Goal: Task Accomplishment & Management: Manage account settings

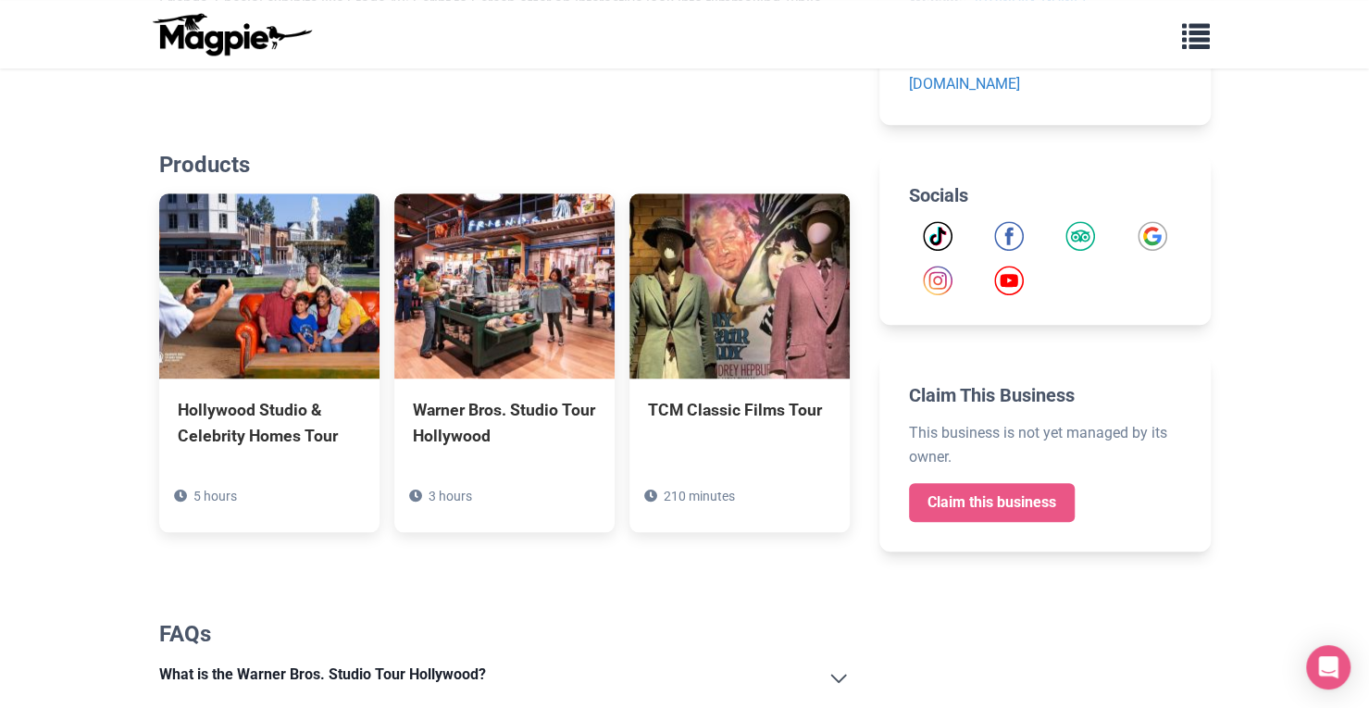
scroll to position [728, 0]
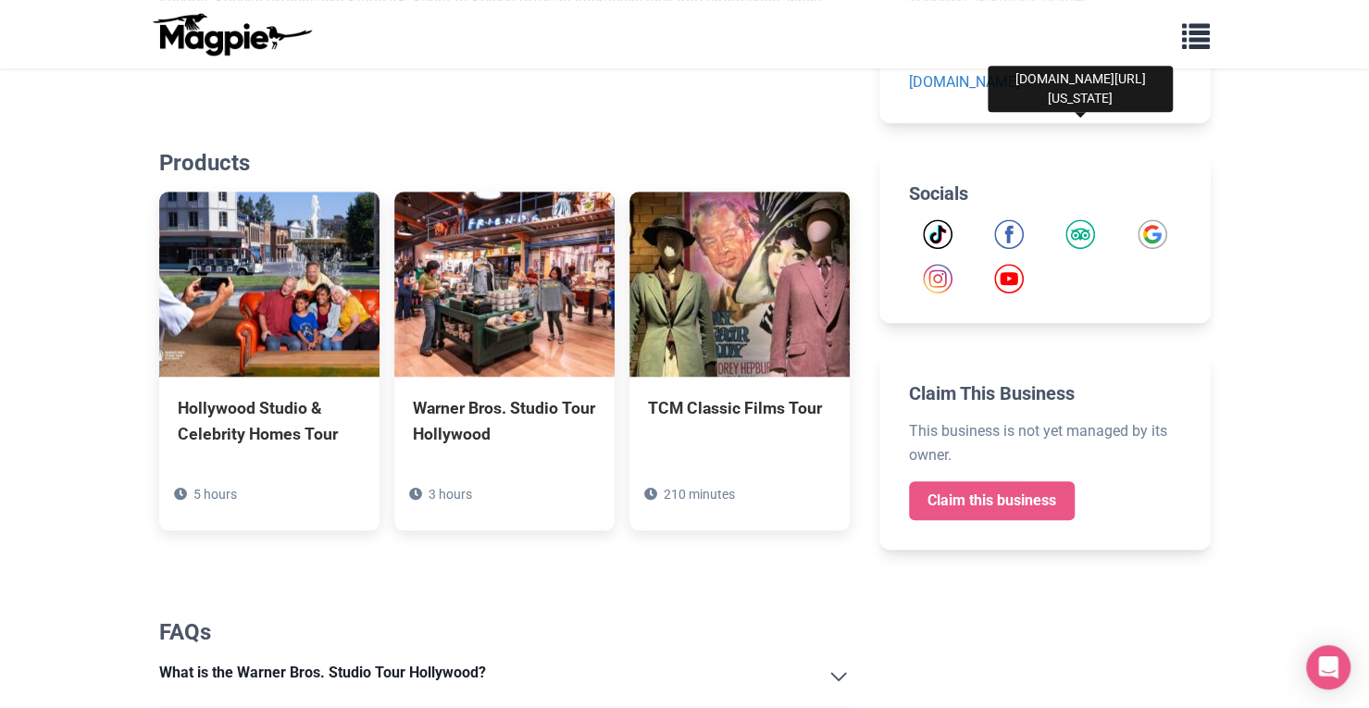
click at [1074, 219] on img "Tripadvisor" at bounding box center [1081, 234] width 30 height 30
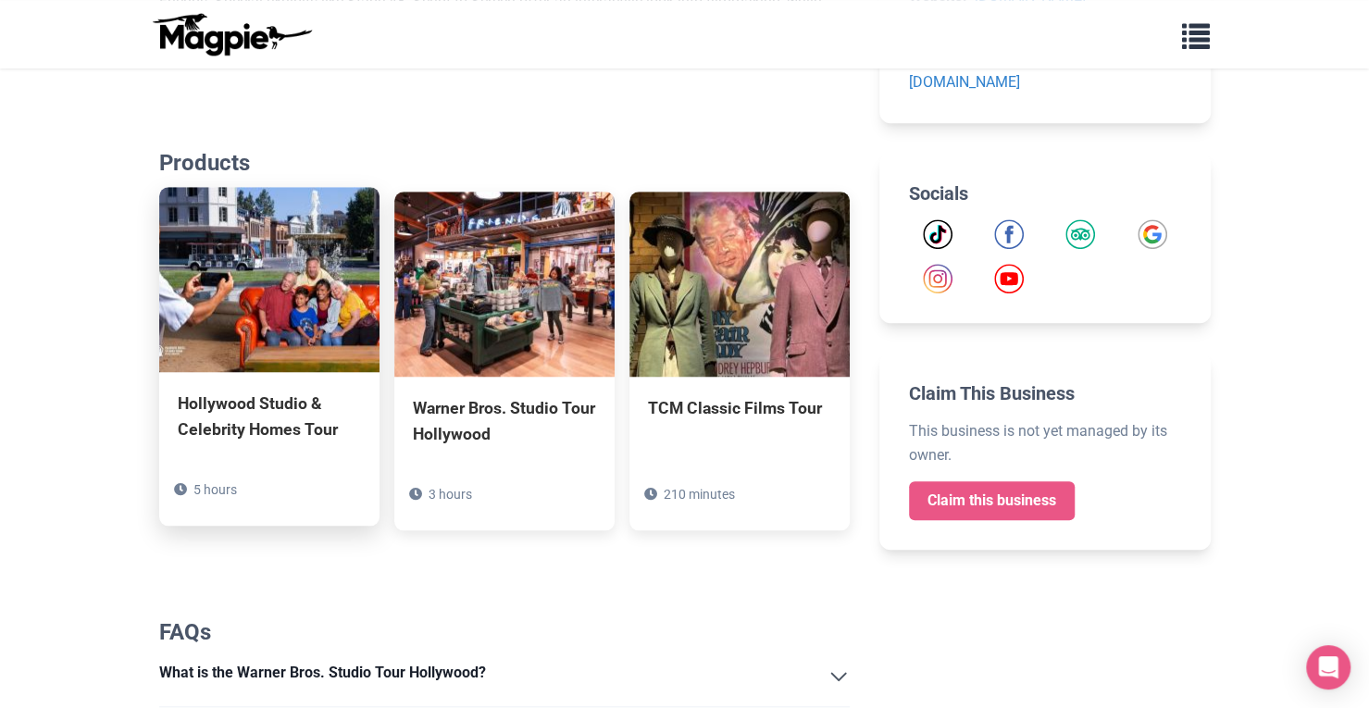
click at [299, 340] on img at bounding box center [269, 279] width 220 height 185
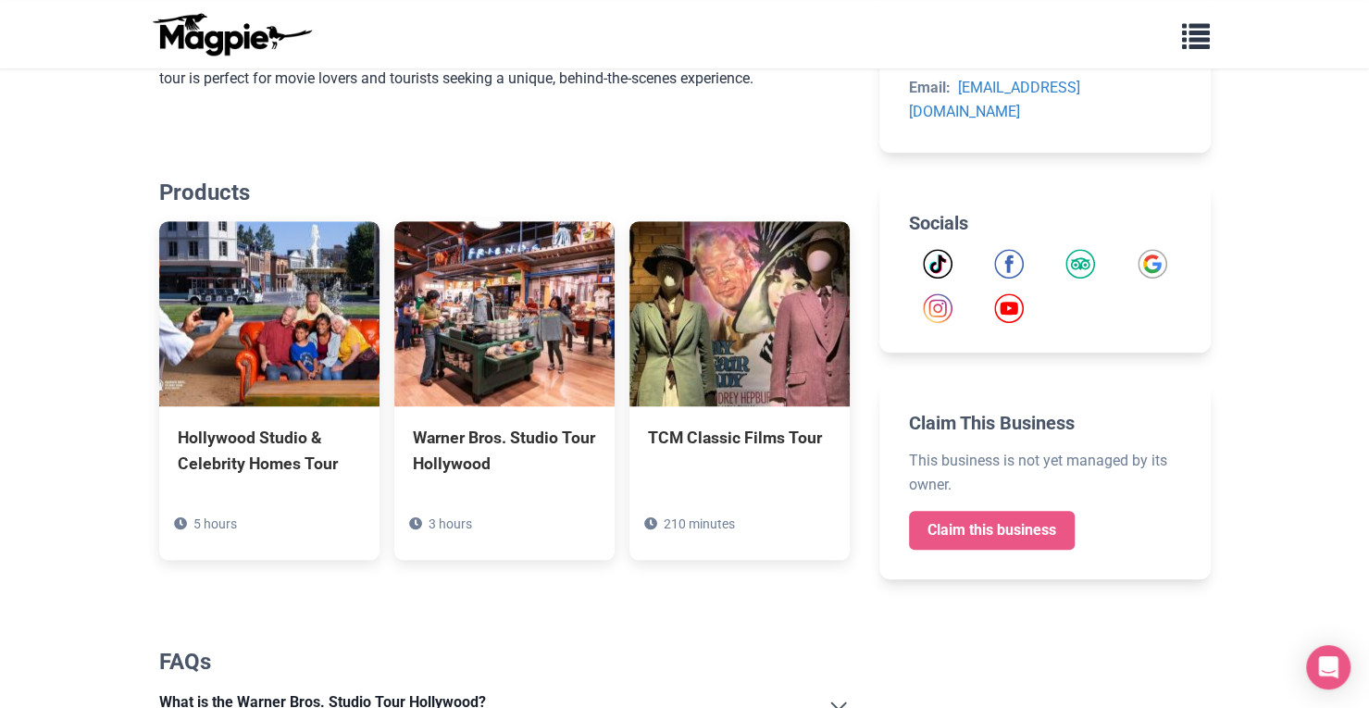
scroll to position [706, 0]
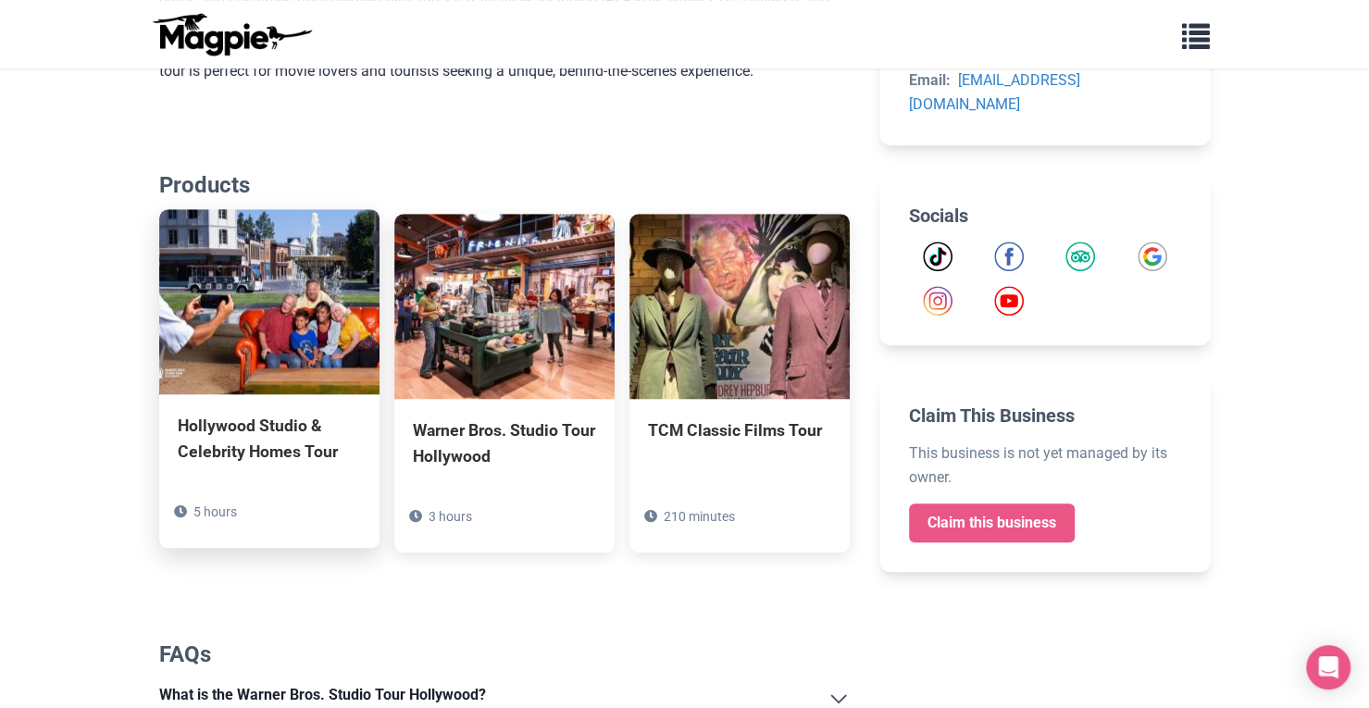
click at [269, 447] on div "Hollywood Studio & Celebrity Homes Tour" at bounding box center [269, 439] width 183 height 52
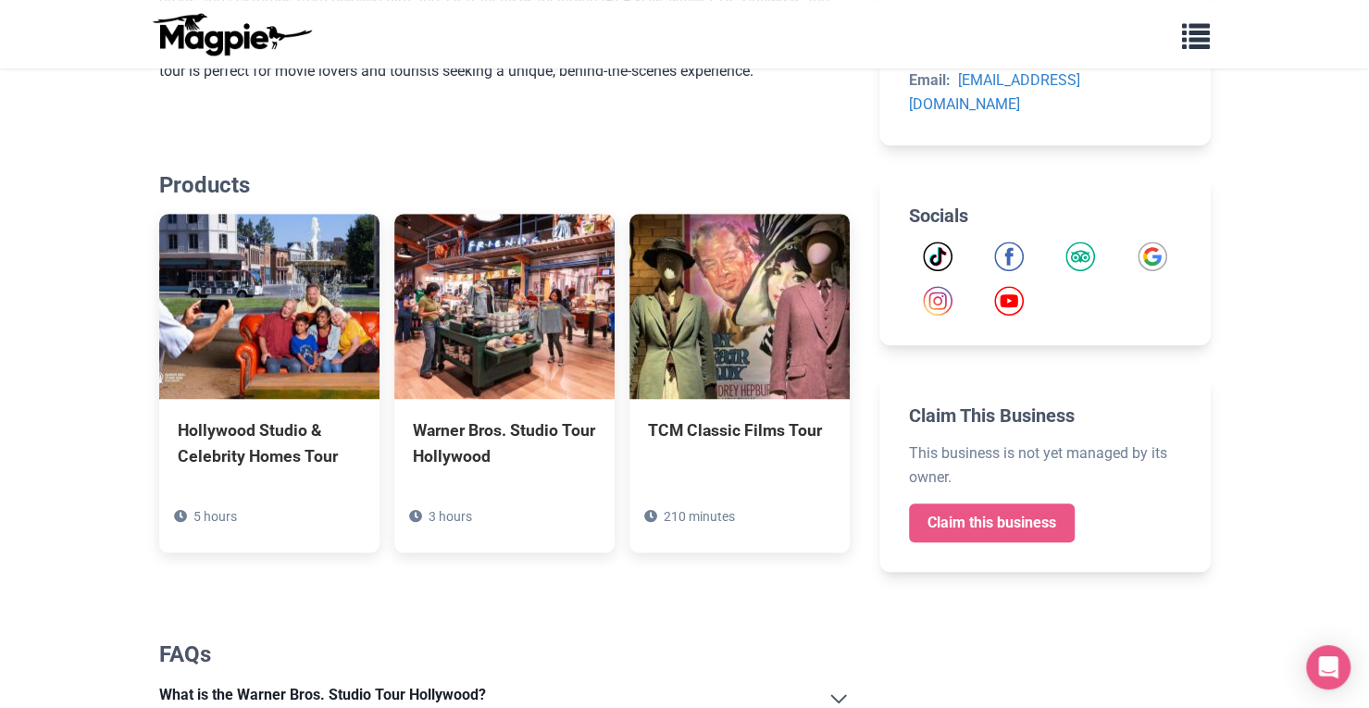
scroll to position [0, 0]
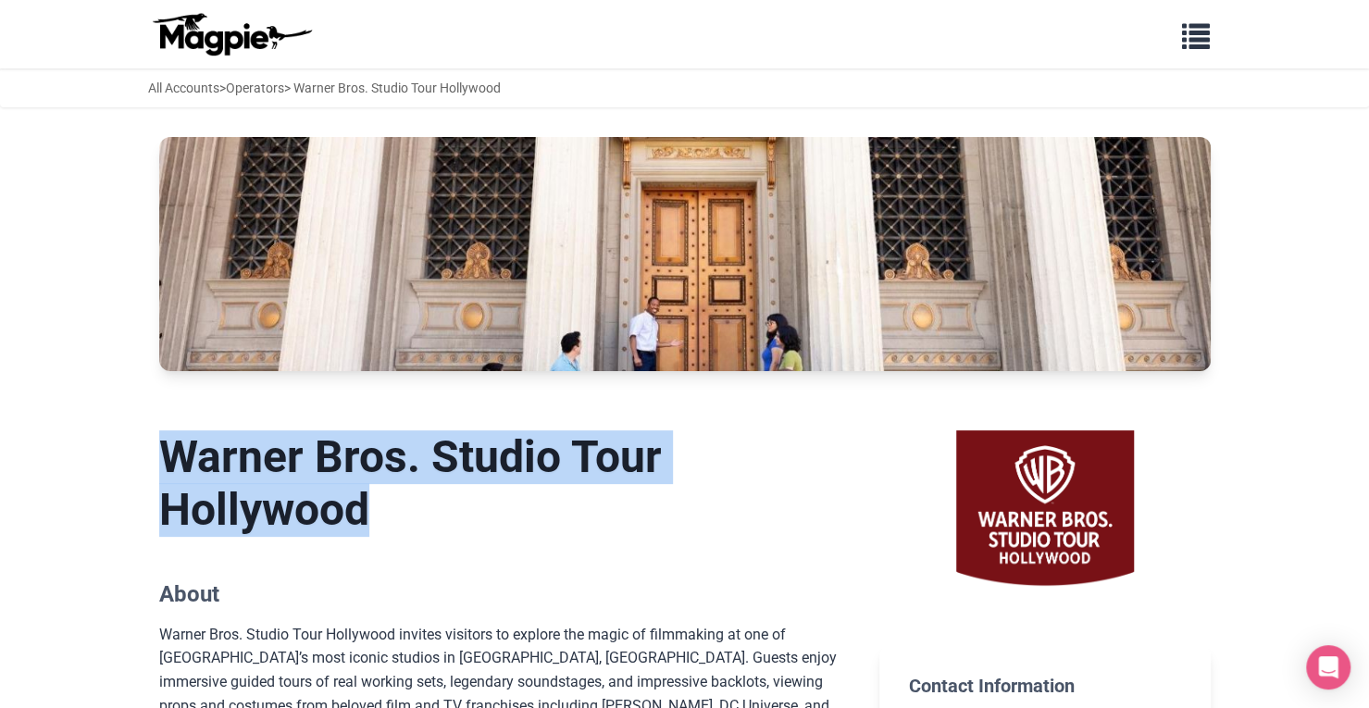
drag, startPoint x: 167, startPoint y: 451, endPoint x: 394, endPoint y: 503, distance: 233.6
click at [394, 503] on h1 "Warner Bros. Studio Tour Hollywood" at bounding box center [505, 484] width 692 height 106
copy h1 "Warner Bros. Studio Tour Hollywood"
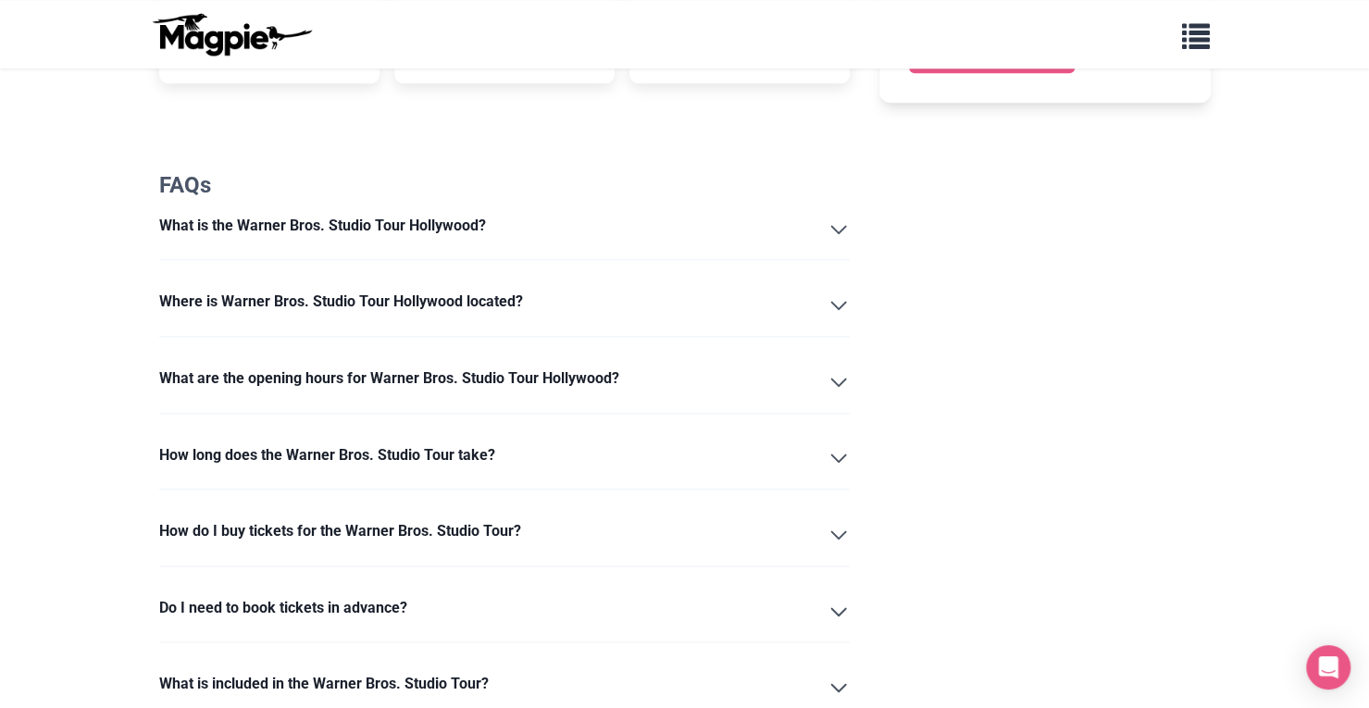
scroll to position [1170, 0]
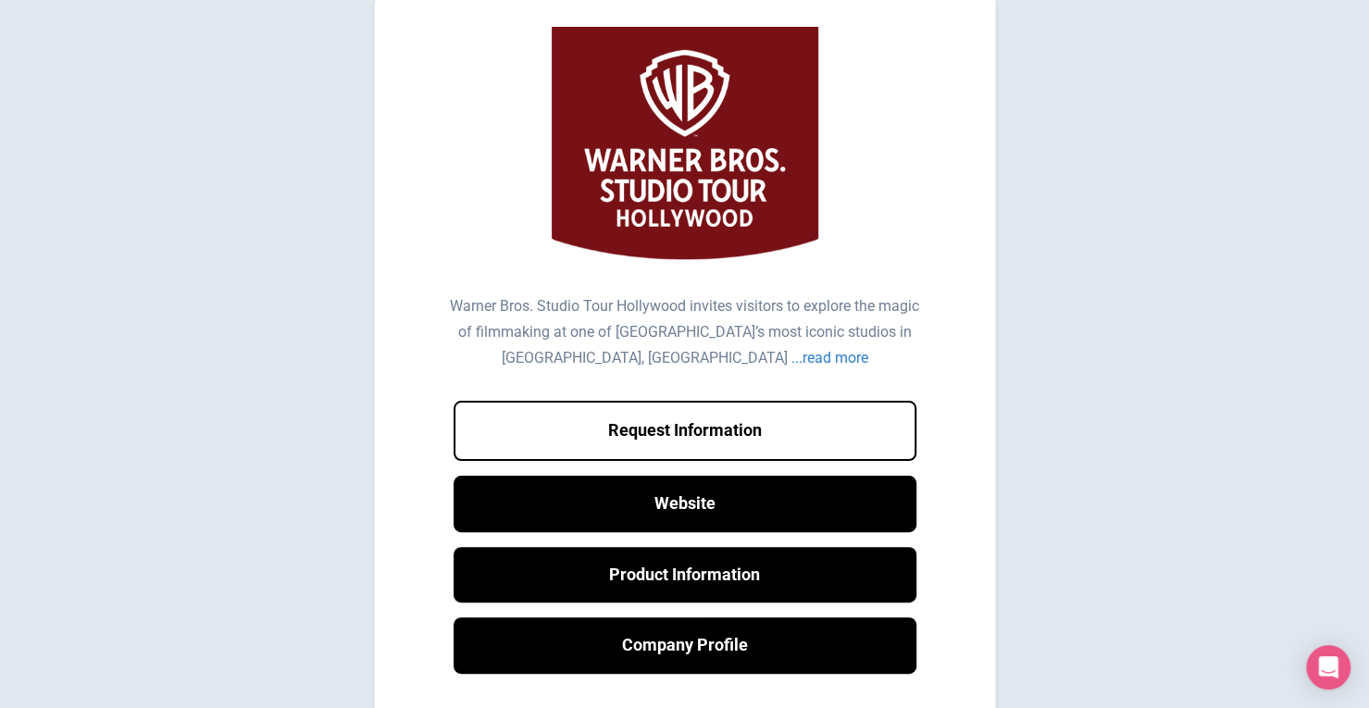
scroll to position [24, 0]
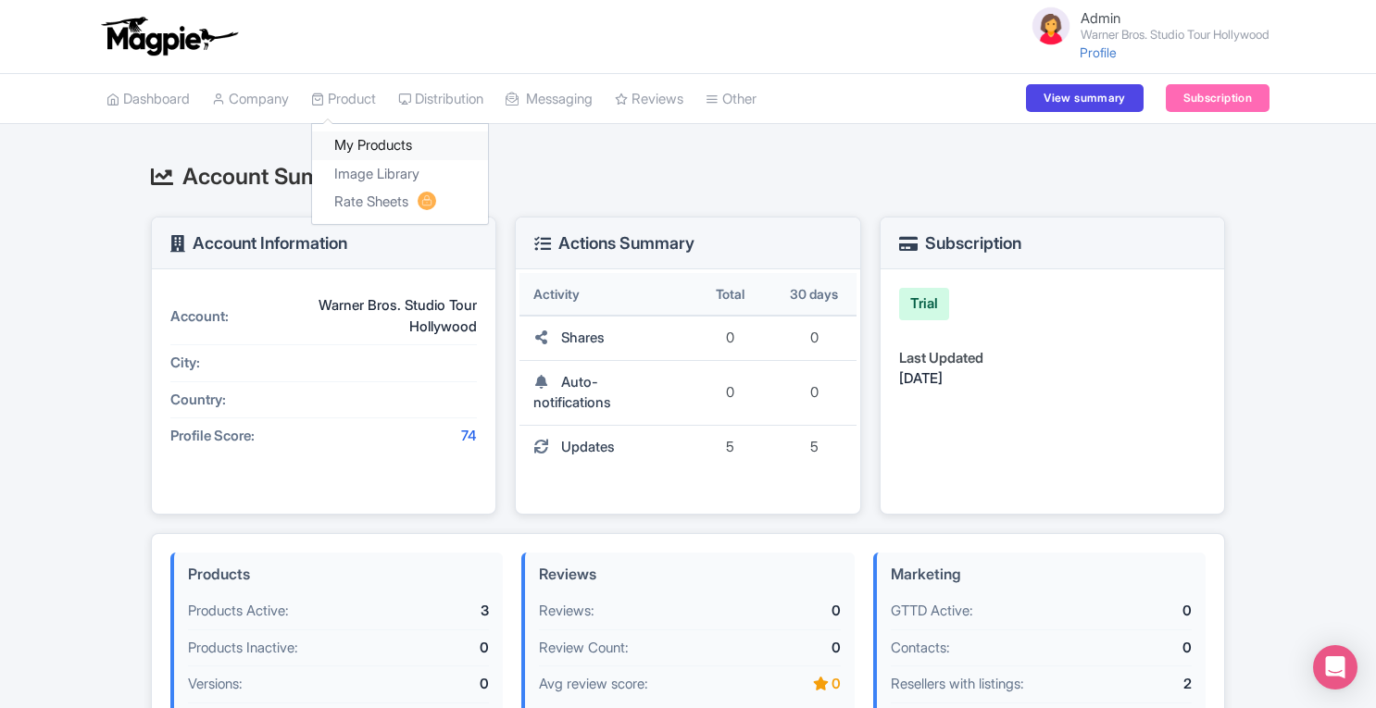
click at [371, 145] on link "My Products" at bounding box center [400, 145] width 176 height 29
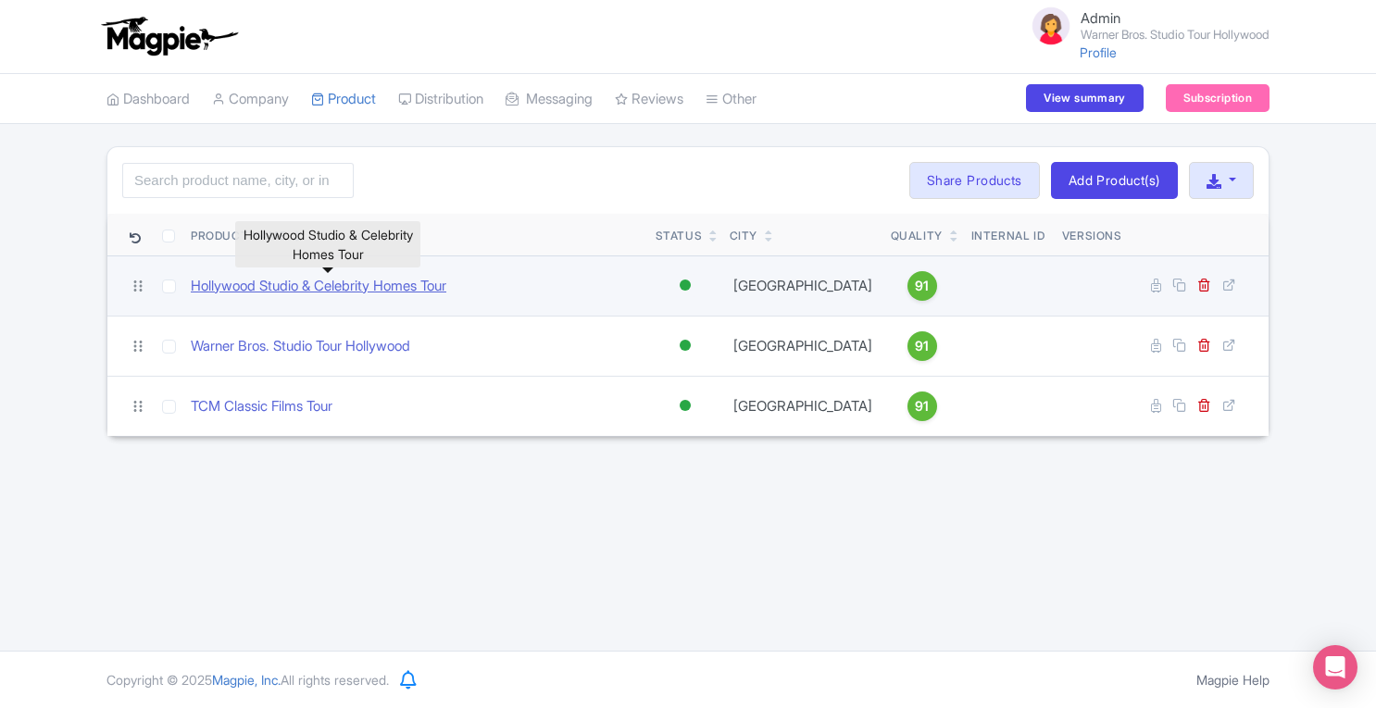
click at [405, 287] on link "Hollywood Studio & Celebrity Homes Tour" at bounding box center [319, 286] width 256 height 21
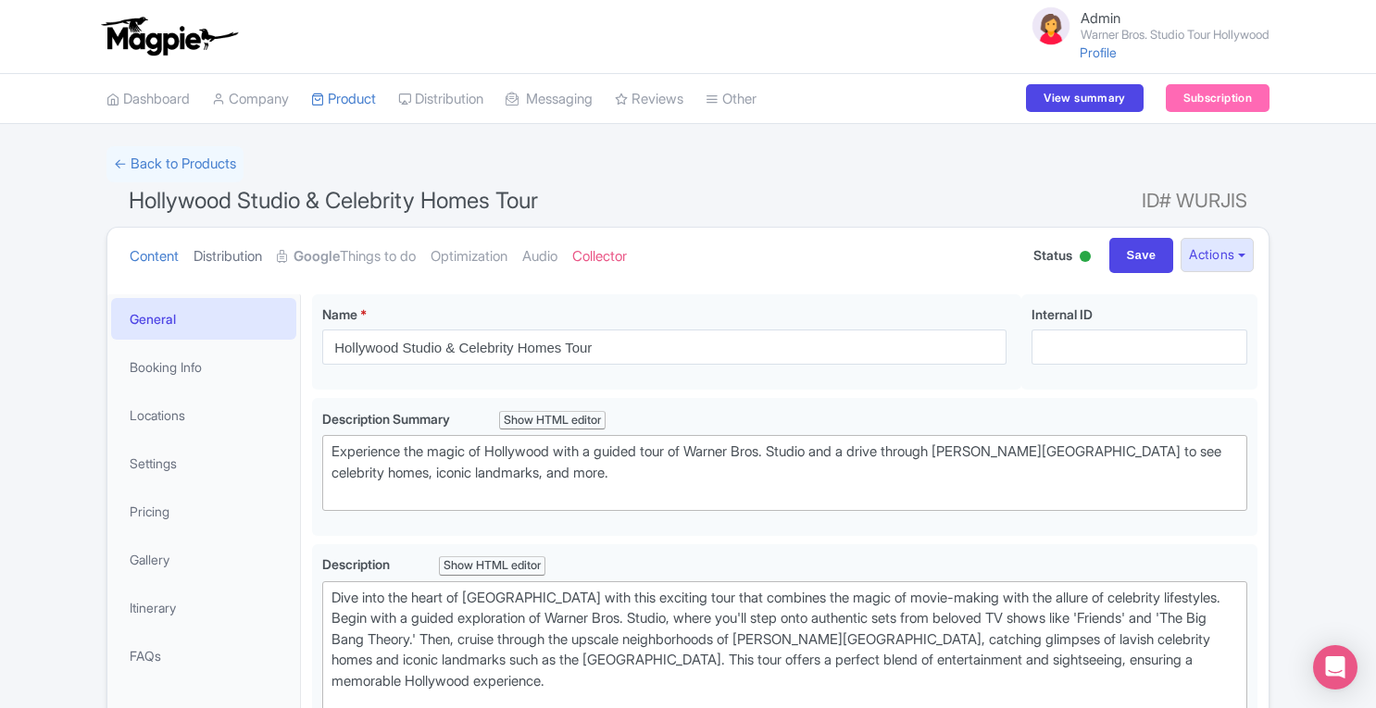
click at [234, 239] on link "Distribution" at bounding box center [228, 257] width 69 height 58
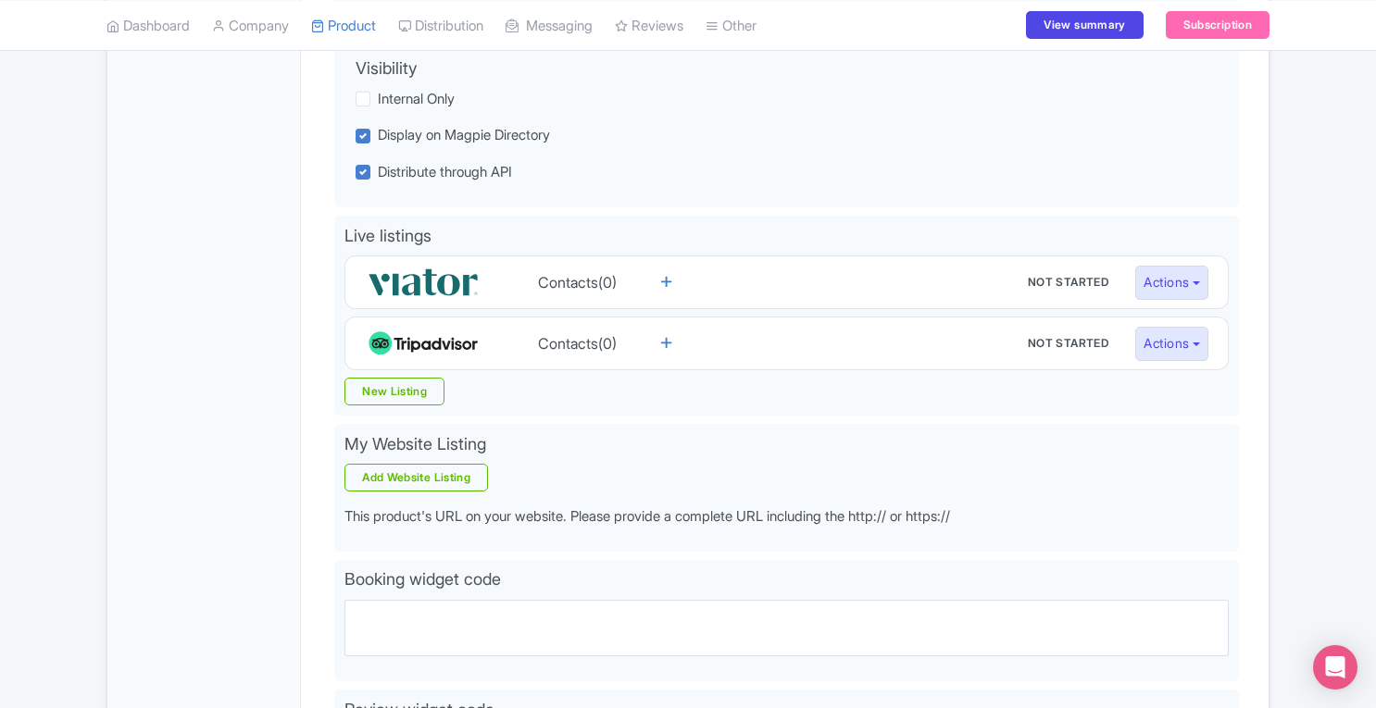
scroll to position [440, 0]
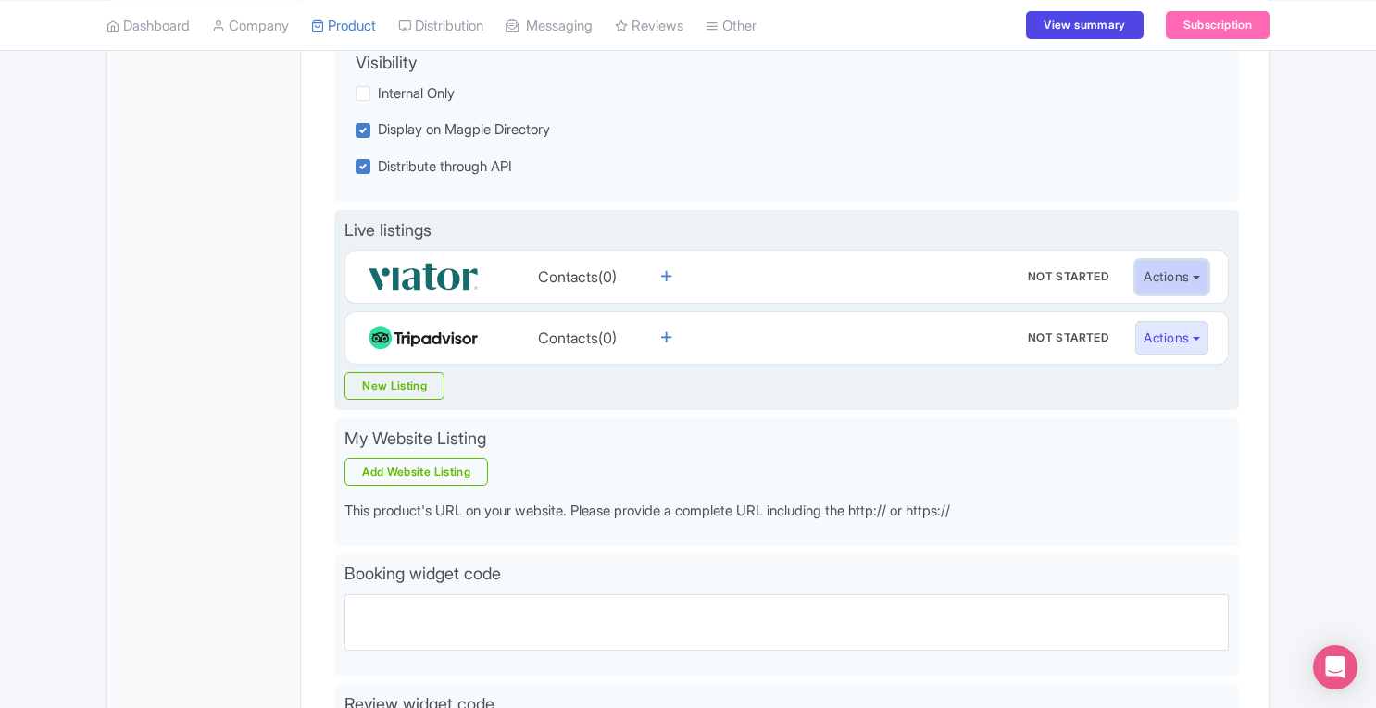
click at [1200, 274] on button "Actions" at bounding box center [1171, 277] width 73 height 34
click at [1184, 347] on link "Reseller page" at bounding box center [1224, 345] width 176 height 29
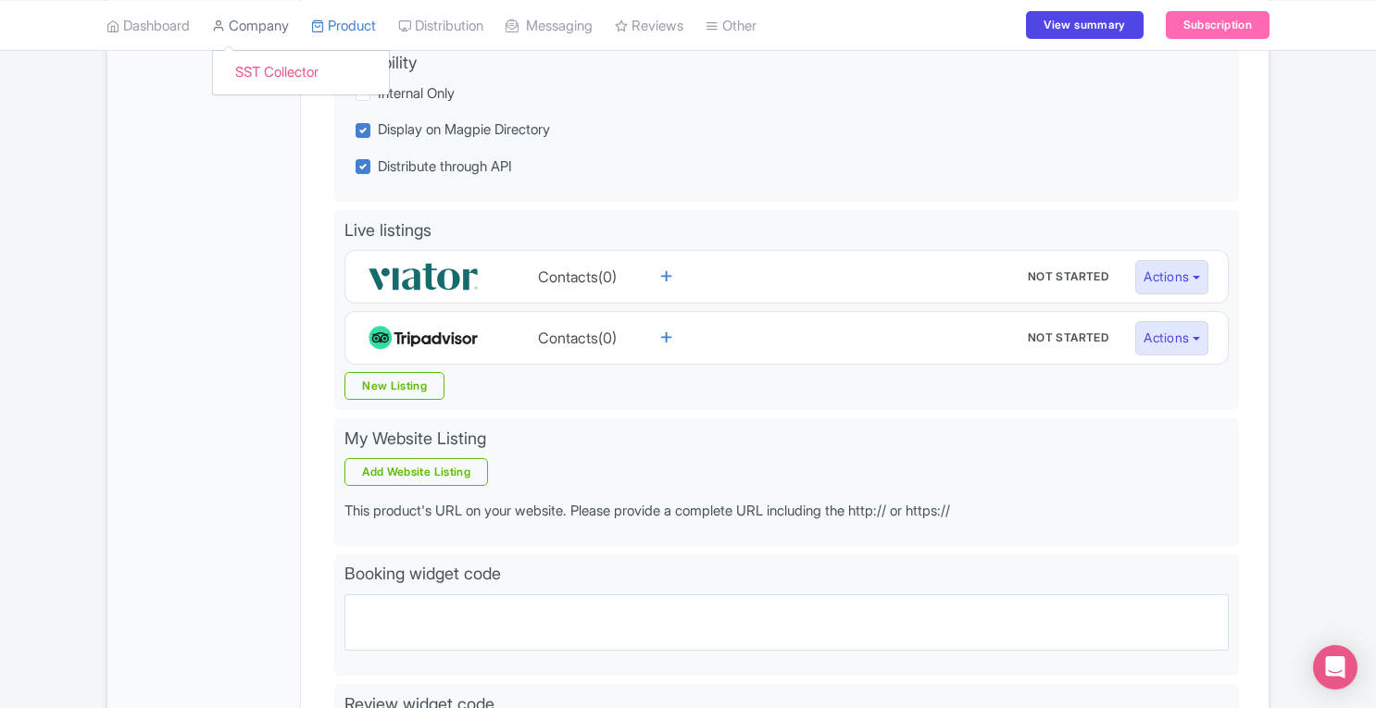
click at [269, 21] on link "Company" at bounding box center [250, 25] width 77 height 51
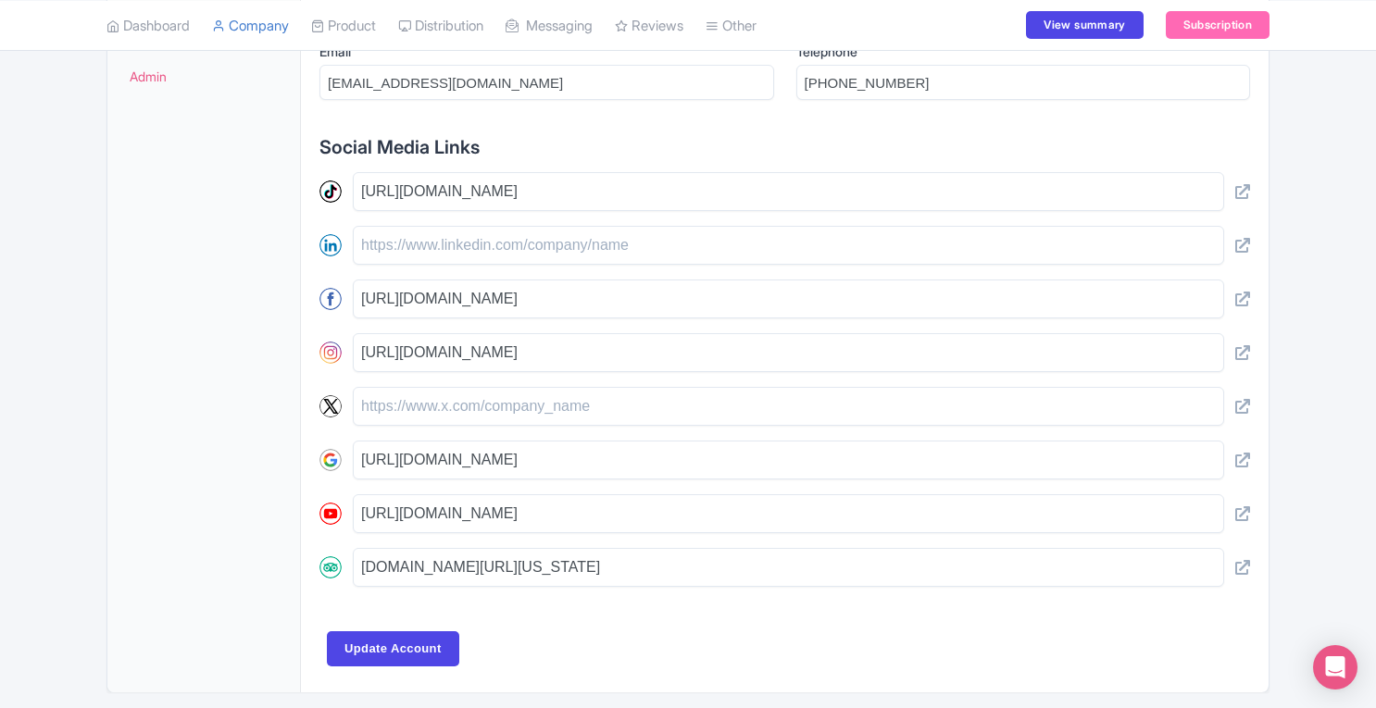
scroll to position [762, 0]
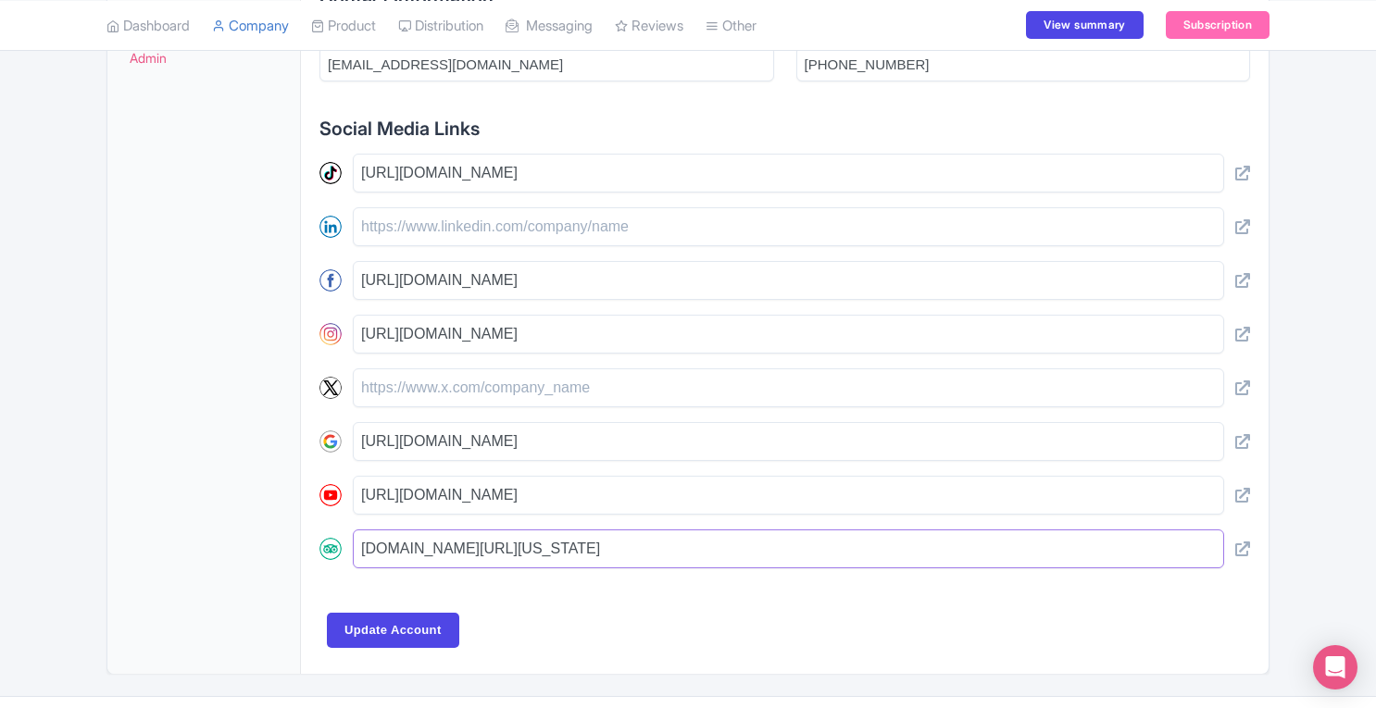
drag, startPoint x: 359, startPoint y: 541, endPoint x: 1335, endPoint y: 514, distance: 976.3
click at [1335, 514] on div "Add cover photo View as visitor Update logo Last updated by Operator Sep 18, 20…" at bounding box center [688, 29] width 1376 height 1290
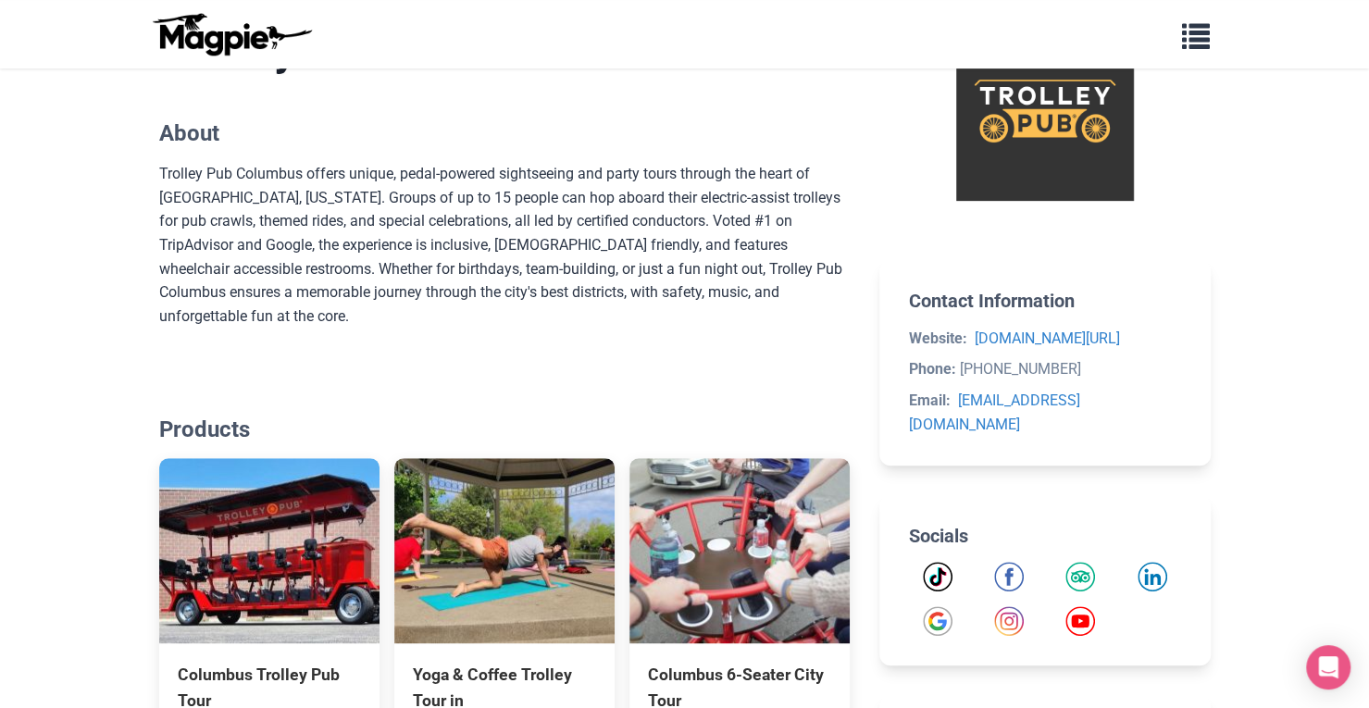
scroll to position [541, 0]
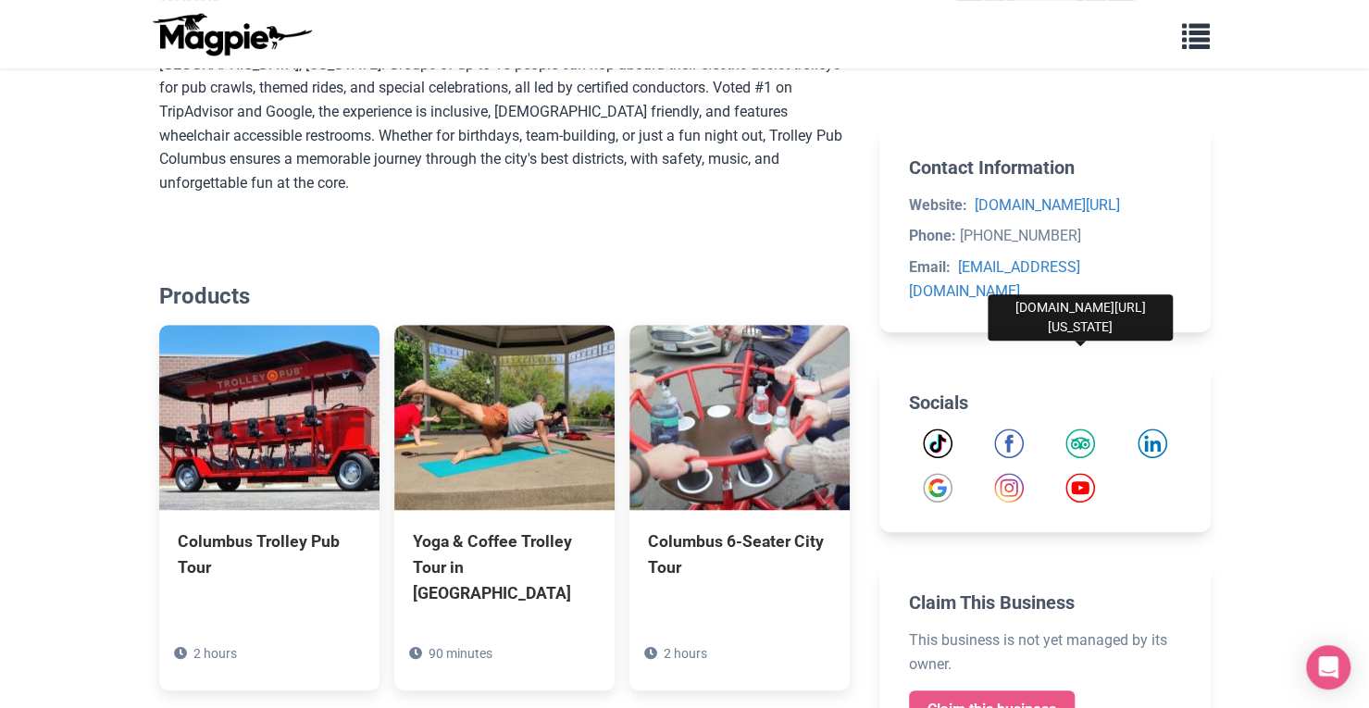
click at [1083, 429] on img "Tripadvisor" at bounding box center [1081, 444] width 30 height 30
